Goal: Transaction & Acquisition: Download file/media

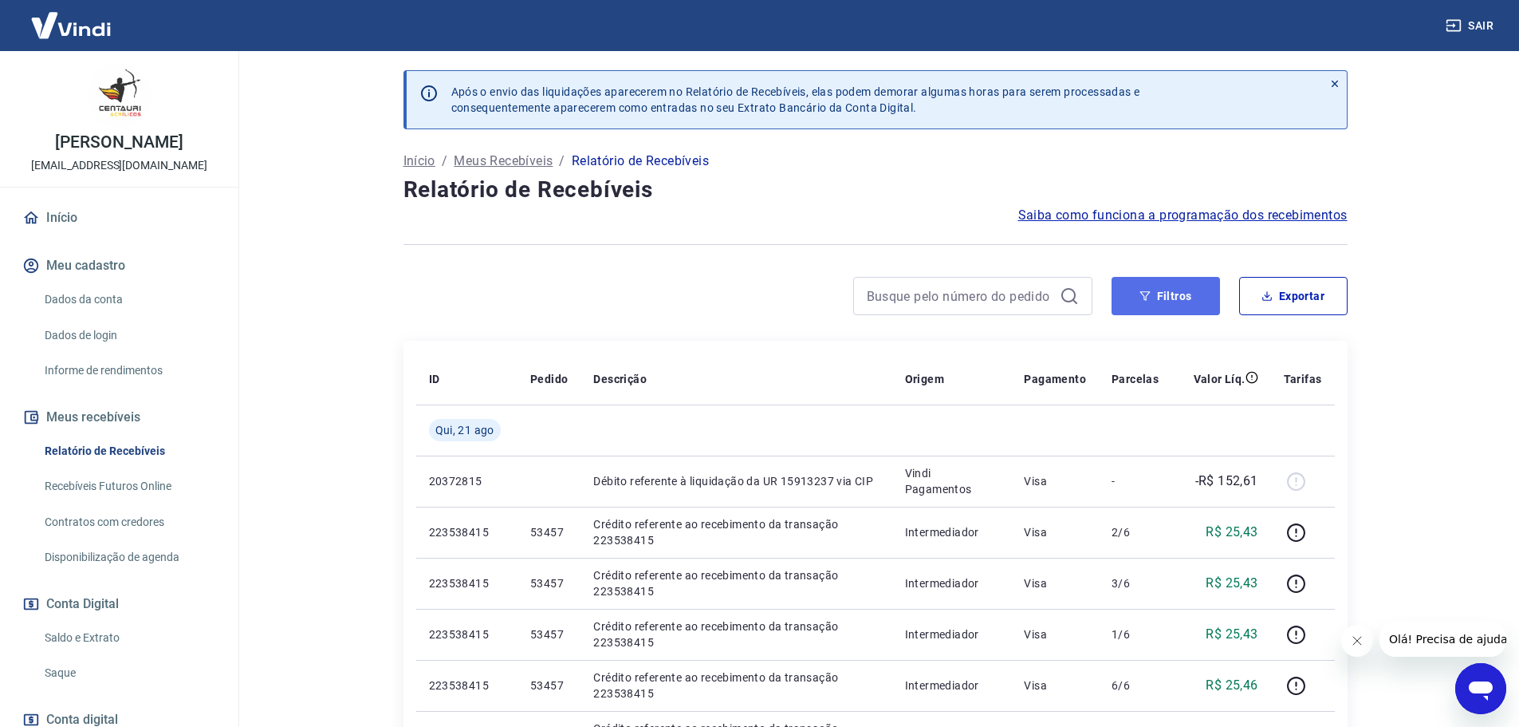
click at [1163, 298] on button "Filtros" at bounding box center [1166, 296] width 108 height 38
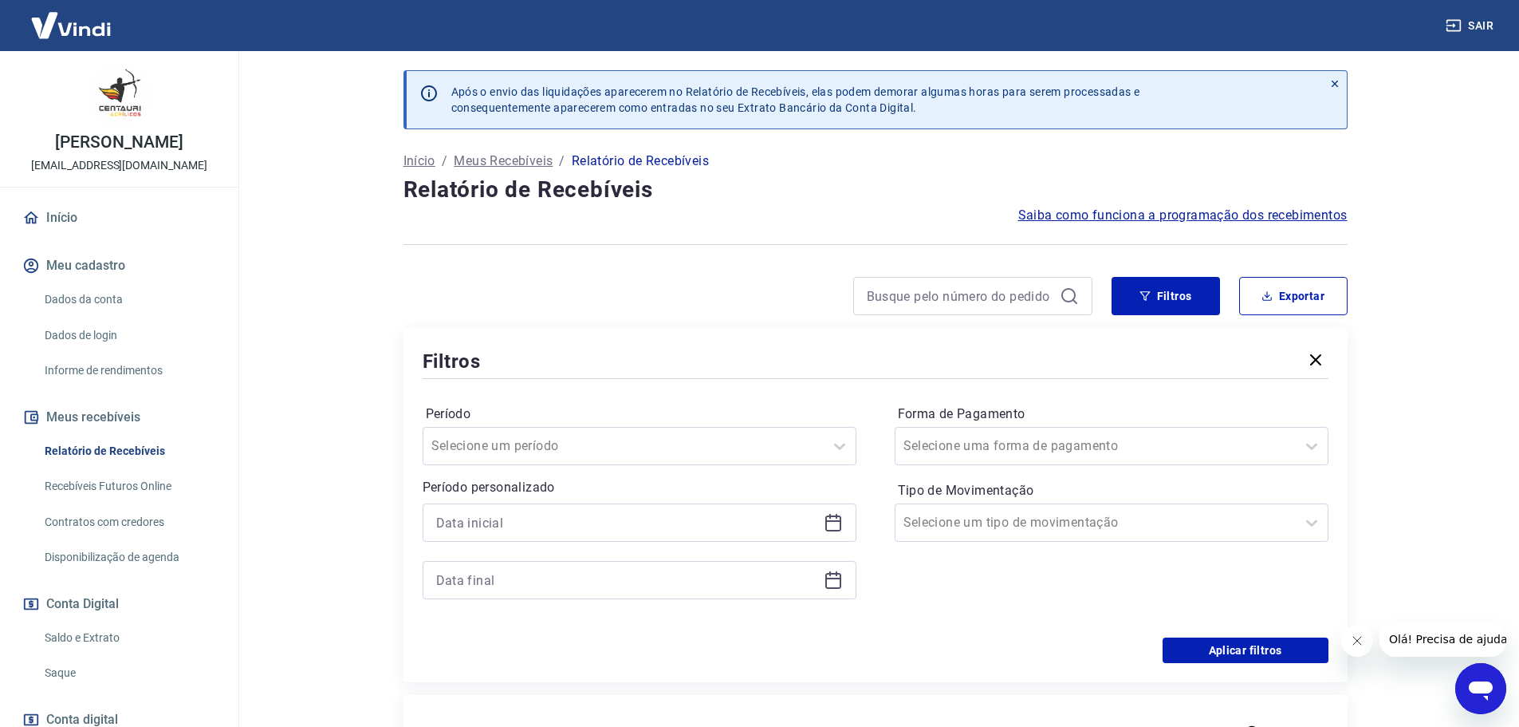
click at [838, 527] on icon at bounding box center [833, 522] width 19 height 19
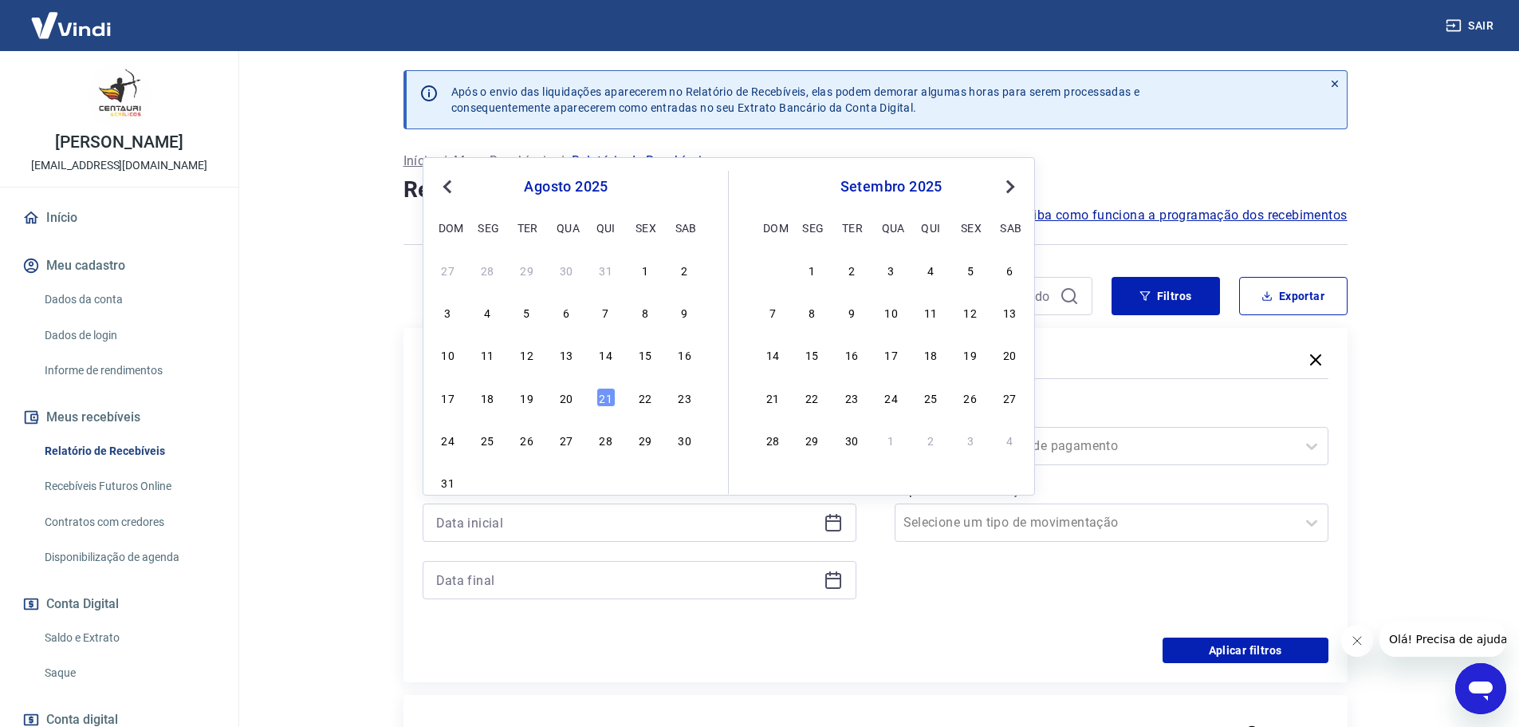
click at [568, 395] on div "20" at bounding box center [566, 397] width 19 height 19
type input "[DATE]"
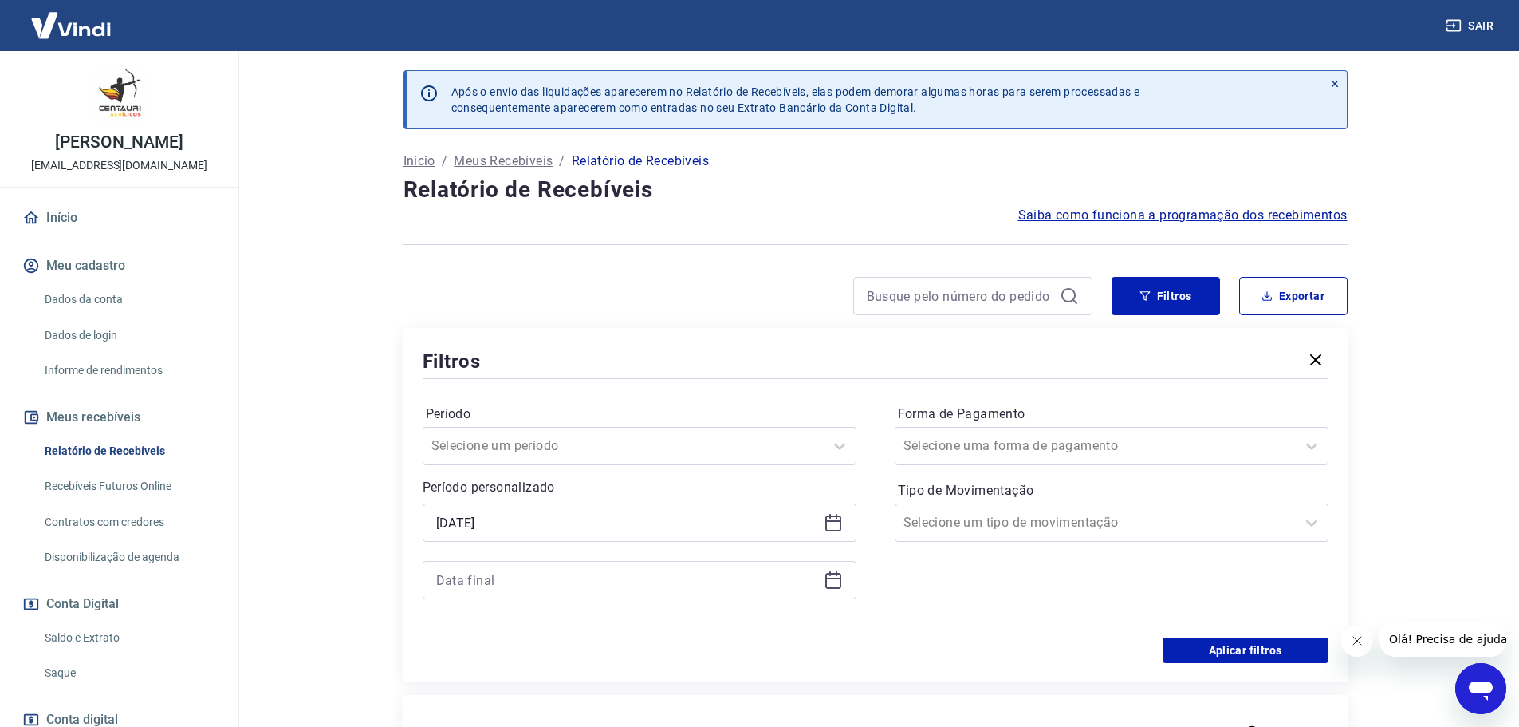
click at [833, 580] on icon at bounding box center [833, 579] width 19 height 19
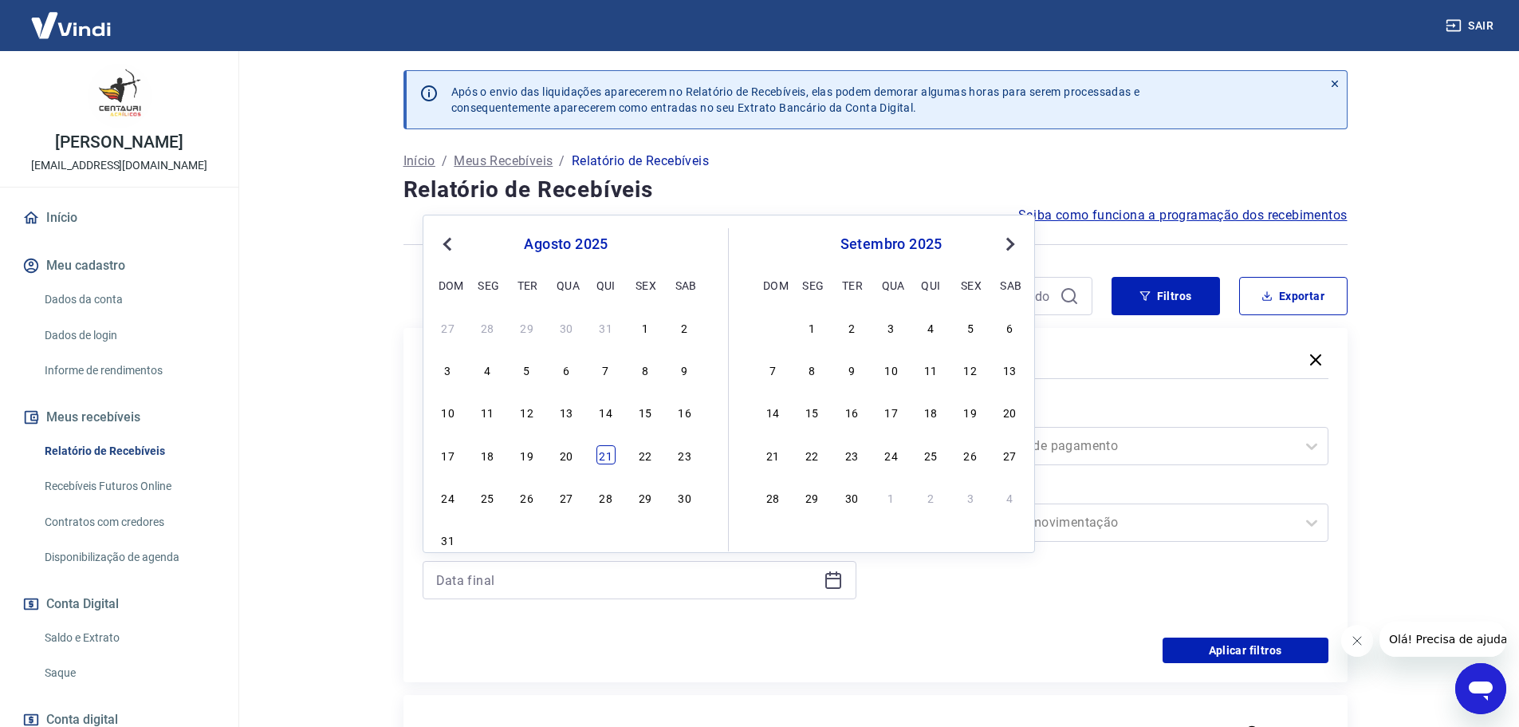
click at [607, 455] on div "21" at bounding box center [606, 454] width 19 height 19
type input "[DATE]"
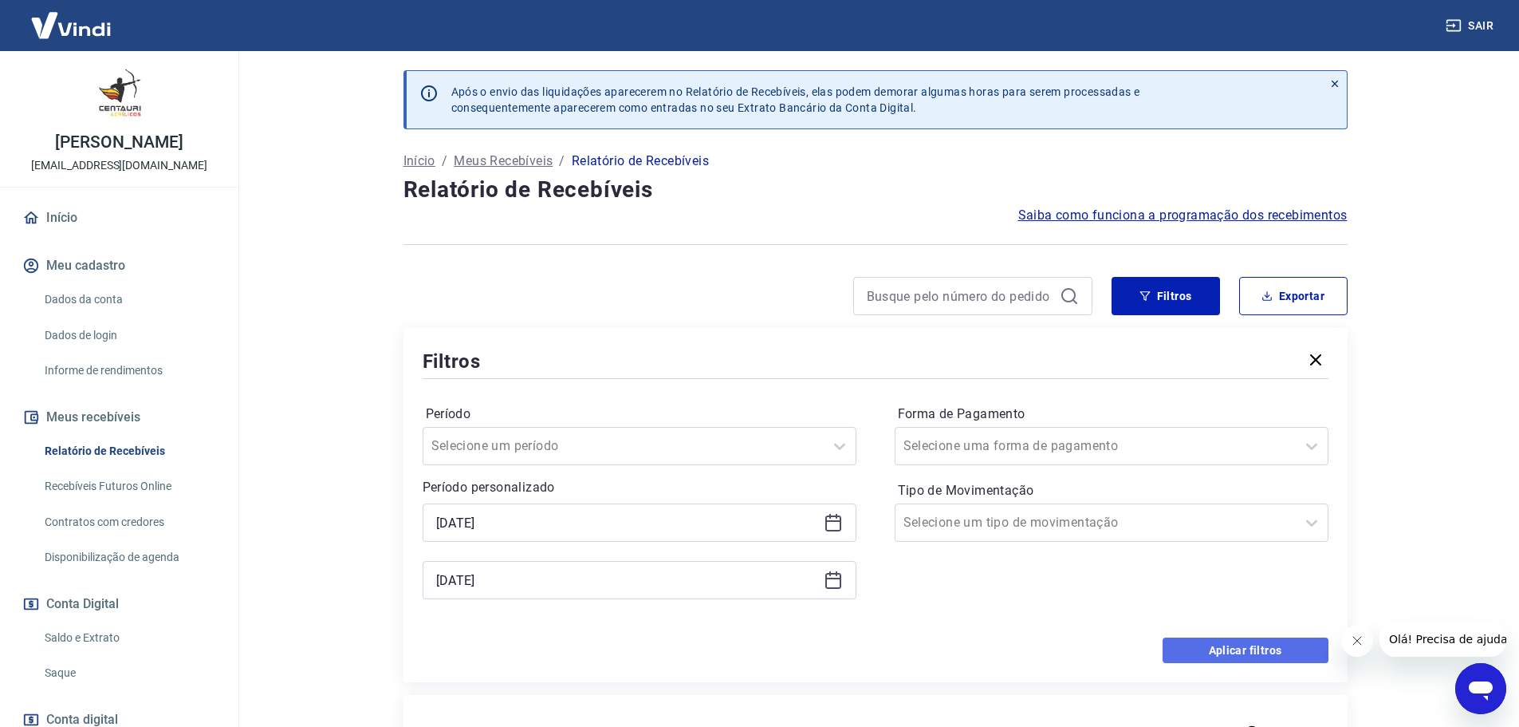
click at [1246, 653] on button "Aplicar filtros" at bounding box center [1246, 650] width 166 height 26
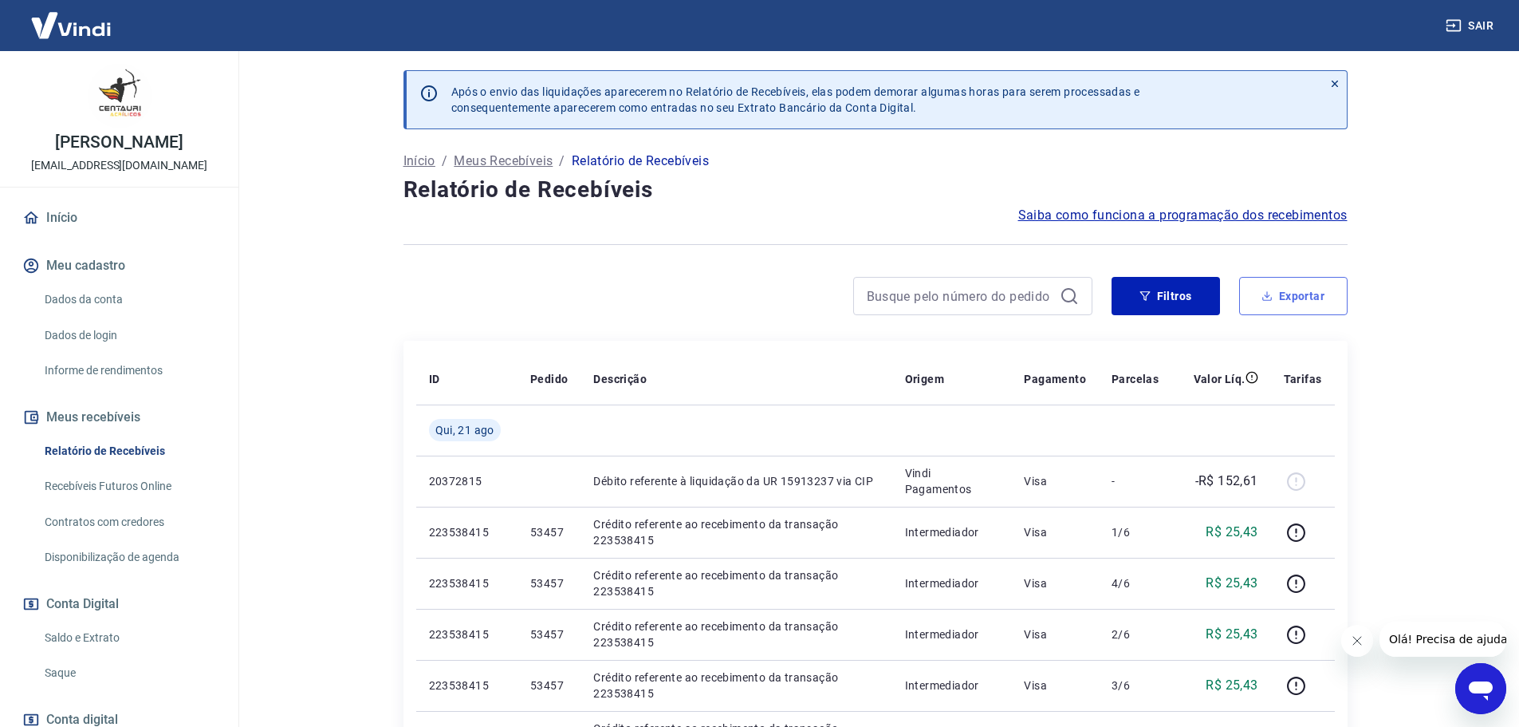
click at [1285, 299] on button "Exportar" at bounding box center [1293, 296] width 108 height 38
type input "[DATE]"
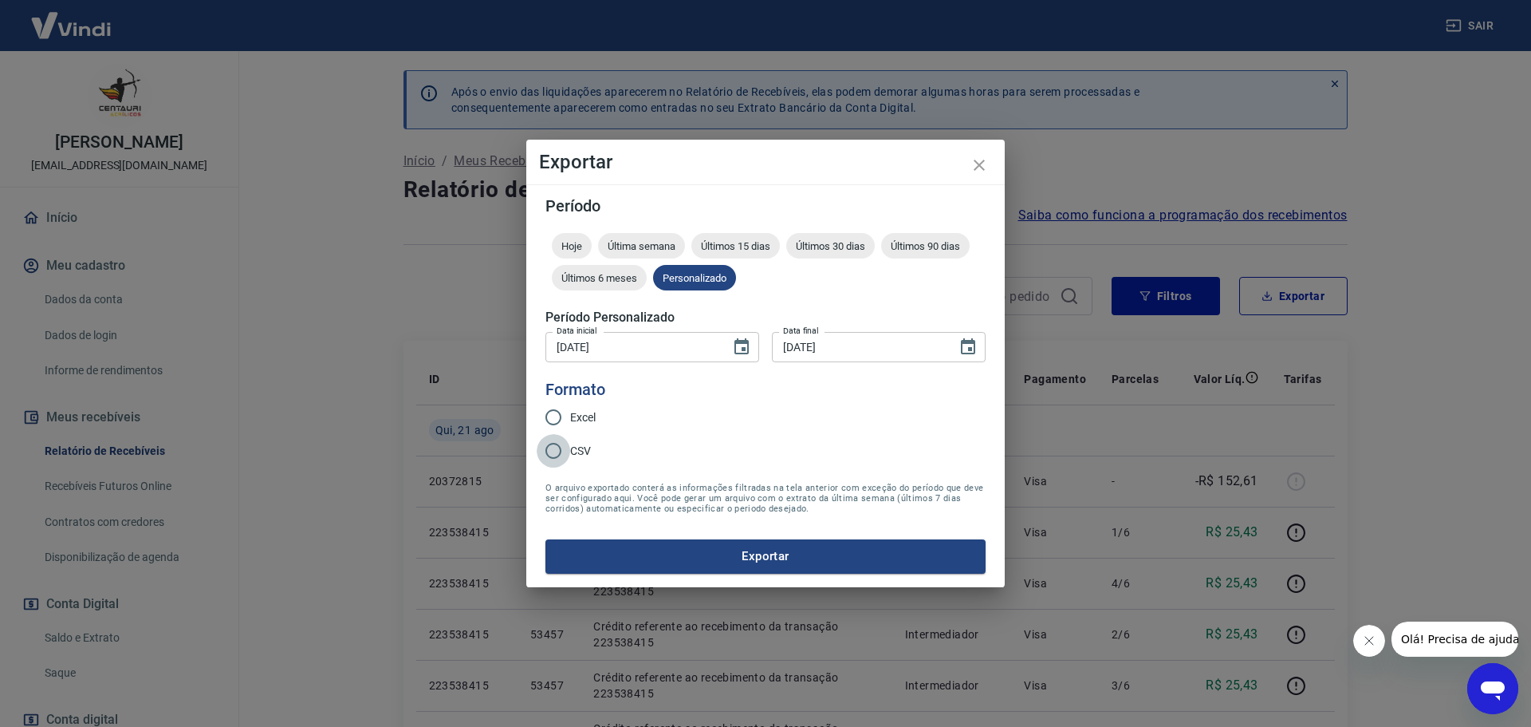
click at [562, 441] on input "CSV" at bounding box center [553, 450] width 33 height 33
radio input "true"
click at [736, 552] on button "Exportar" at bounding box center [765, 555] width 440 height 33
